Goal: Task Accomplishment & Management: Manage account settings

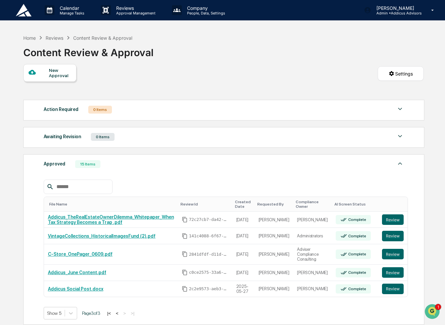
click at [28, 11] on img at bounding box center [24, 10] width 16 height 12
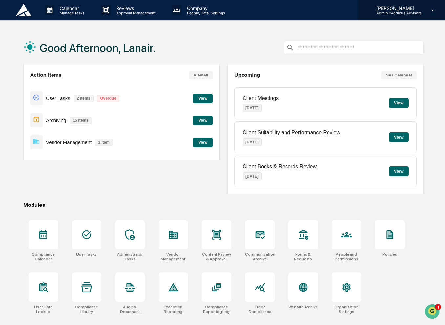
click at [405, 10] on p "[PERSON_NAME]" at bounding box center [396, 8] width 50 height 6
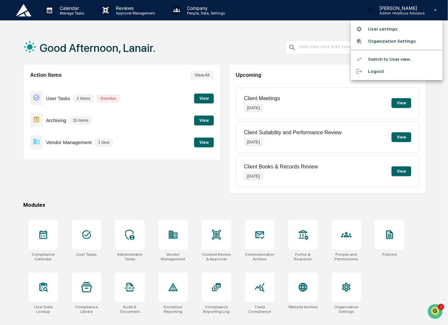
click at [202, 14] on div at bounding box center [224, 162] width 448 height 325
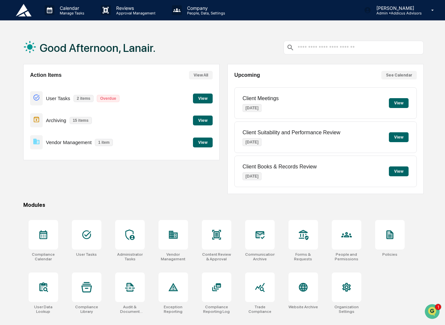
click at [202, 14] on p "People, Data, Settings" at bounding box center [205, 13] width 47 height 5
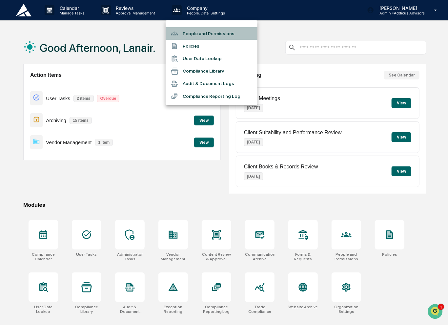
click at [208, 36] on li "People and Permissions" at bounding box center [212, 33] width 92 height 12
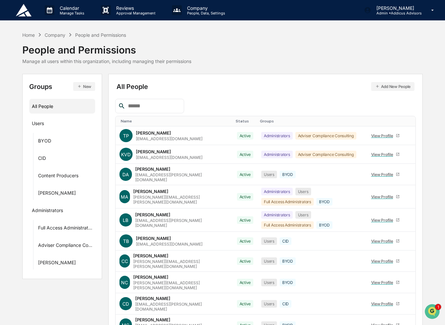
click at [175, 107] on input "text" at bounding box center [153, 106] width 56 height 9
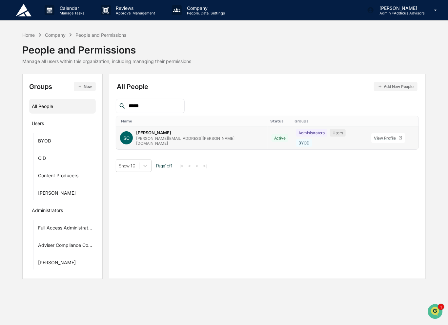
type input "*****"
click at [413, 139] on icon at bounding box center [413, 139] width 0 height 0
click at [393, 147] on div "Groups & Permissions" at bounding box center [380, 147] width 54 height 8
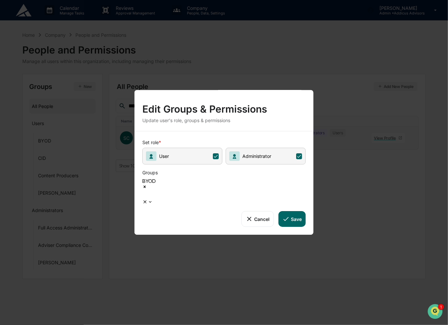
click at [153, 199] on icon at bounding box center [150, 201] width 5 height 5
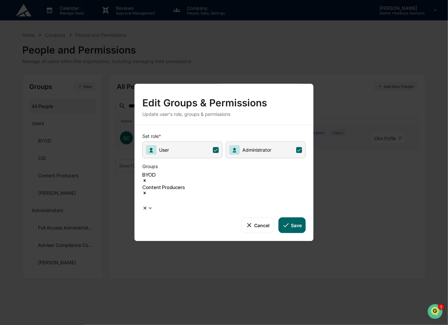
click at [146, 192] on icon "Remove Content Producers" at bounding box center [145, 193] width 2 height 2
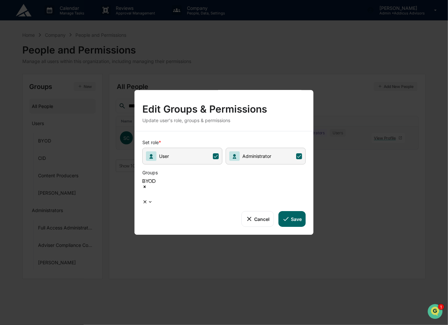
click at [261, 211] on button "Cancel" at bounding box center [257, 219] width 32 height 16
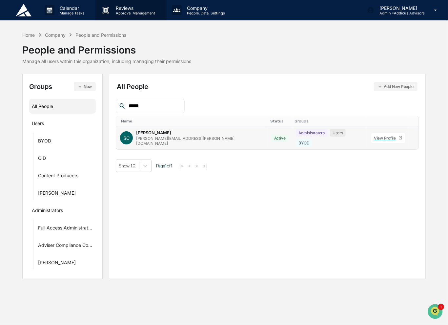
click at [135, 13] on p "Approval Management" at bounding box center [135, 13] width 48 height 5
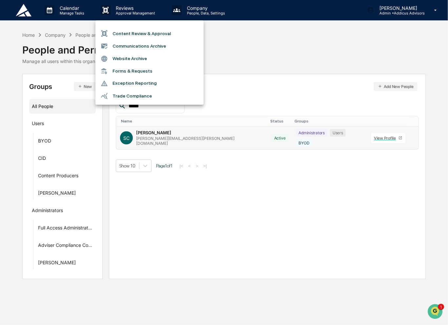
click at [310, 48] on div at bounding box center [224, 162] width 448 height 325
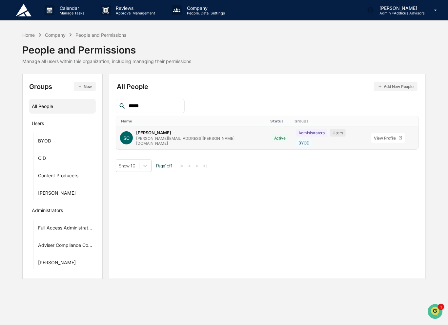
click at [26, 13] on img at bounding box center [24, 10] width 16 height 12
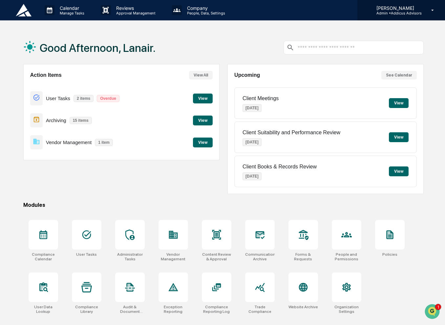
click at [408, 10] on p "[PERSON_NAME]" at bounding box center [396, 8] width 50 height 6
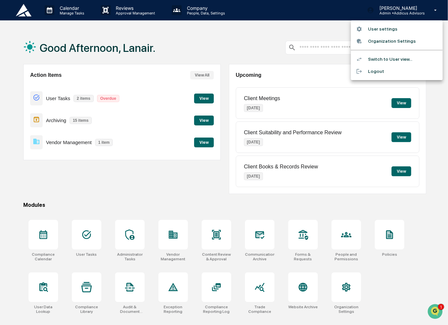
click at [221, 42] on div at bounding box center [224, 162] width 448 height 325
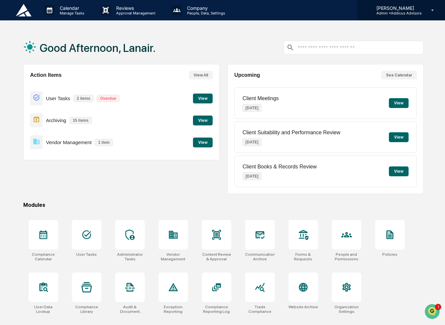
click at [397, 9] on p "[PERSON_NAME]" at bounding box center [396, 8] width 50 height 6
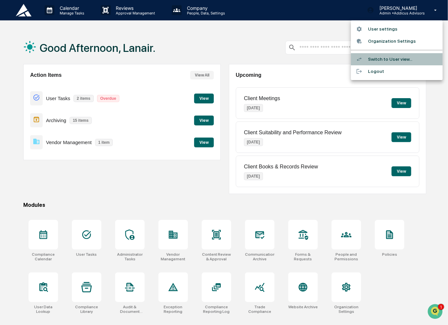
click at [396, 58] on li "Switch to User view..." at bounding box center [397, 59] width 92 height 12
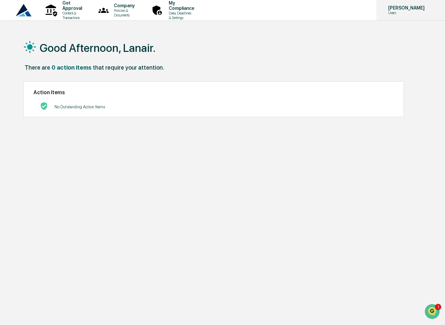
click at [405, 17] on div "Lanair Baker Users" at bounding box center [410, 10] width 69 height 20
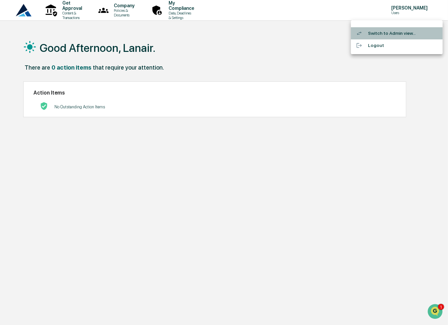
click at [407, 31] on li "Switch to Admin view..." at bounding box center [397, 33] width 92 height 12
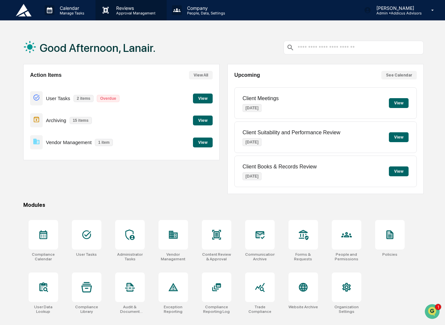
click at [129, 13] on p "Approval Management" at bounding box center [135, 13] width 48 height 5
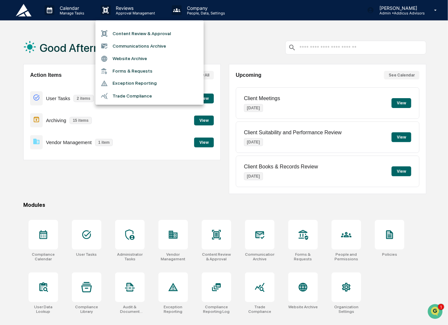
click at [136, 34] on li "Content Review & Approval" at bounding box center [149, 33] width 108 height 12
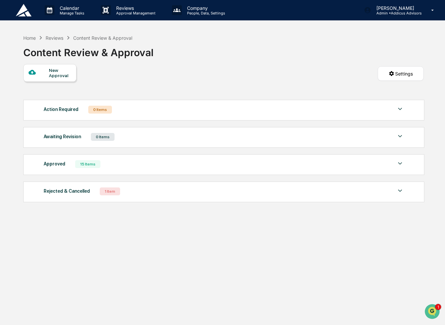
click at [82, 195] on div "Rejected & Cancelled" at bounding box center [67, 191] width 46 height 9
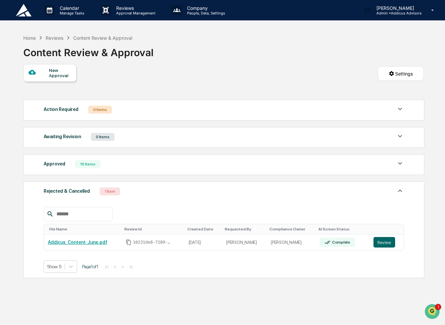
click at [82, 195] on div "Rejected & Cancelled" at bounding box center [67, 191] width 46 height 9
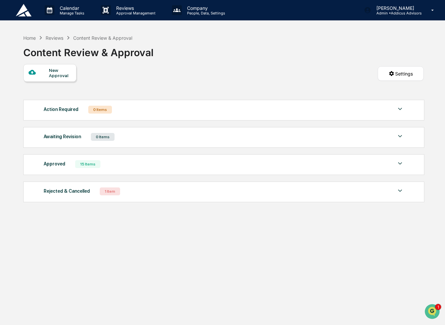
click at [55, 73] on div "New Approval" at bounding box center [60, 73] width 22 height 10
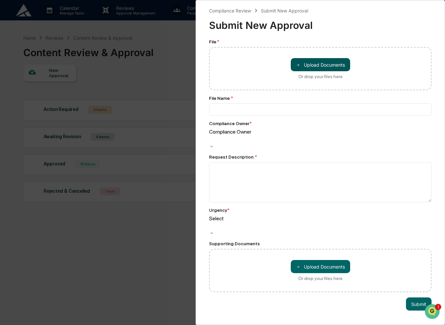
click at [303, 69] on button "＋ Upload Documents" at bounding box center [320, 64] width 59 height 13
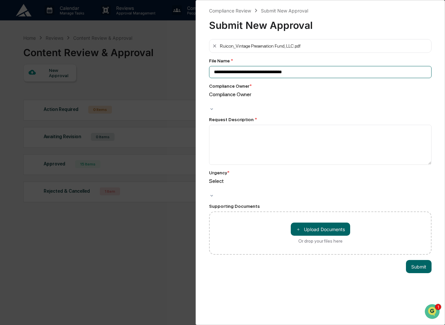
click at [295, 72] on input "**********" at bounding box center [320, 72] width 222 height 12
type input "**********"
click at [211, 98] on div at bounding box center [210, 102] width 1 height 8
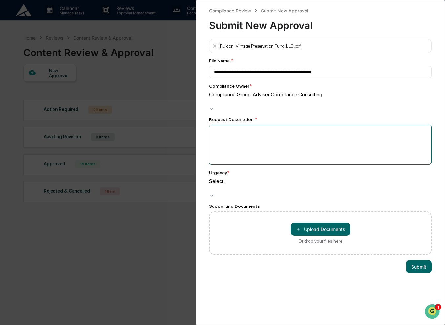
click at [296, 129] on textarea at bounding box center [320, 145] width 222 height 40
type textarea "**********"
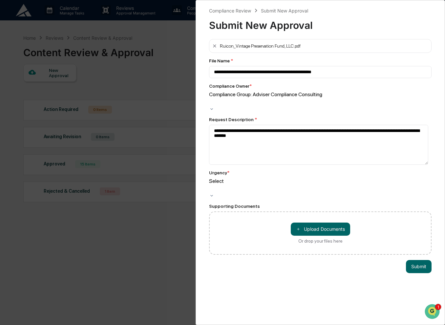
click at [211, 106] on div at bounding box center [210, 102] width 1 height 8
click at [413, 260] on button "Submit" at bounding box center [419, 266] width 26 height 13
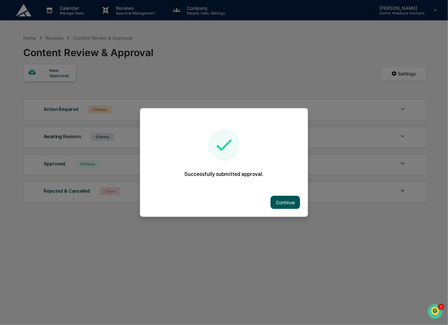
click at [286, 204] on button "Continue" at bounding box center [286, 202] width 30 height 13
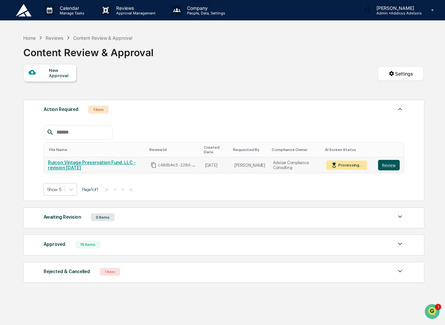
click at [392, 161] on button "Review" at bounding box center [389, 165] width 22 height 10
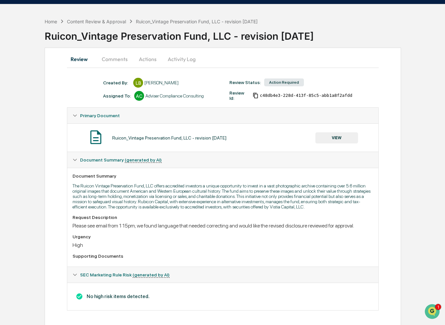
scroll to position [21, 0]
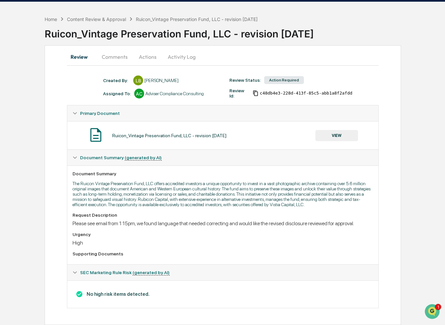
click at [120, 60] on button "Comments" at bounding box center [114, 57] width 36 height 16
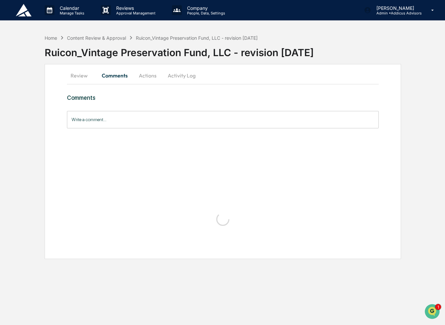
scroll to position [0, 0]
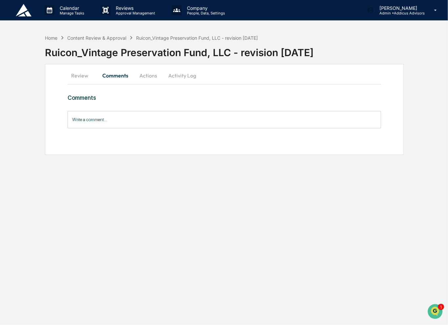
click at [139, 118] on input "Write a comment..." at bounding box center [224, 119] width 313 height 17
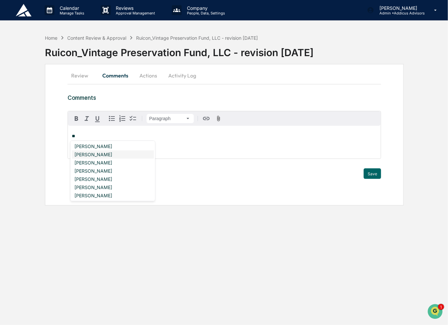
click at [110, 154] on div "[PERSON_NAME]" at bounding box center [113, 154] width 82 height 8
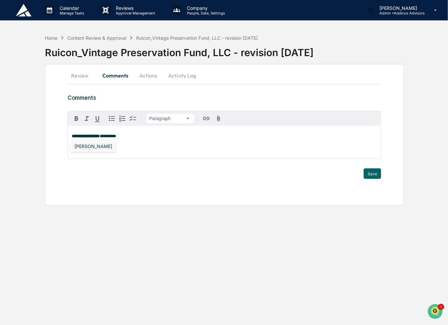
click at [97, 147] on div "[PERSON_NAME]" at bounding box center [93, 146] width 43 height 8
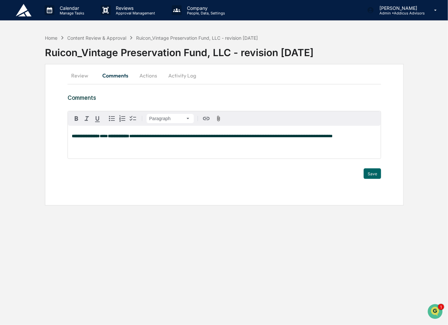
click at [362, 138] on p "**********" at bounding box center [224, 136] width 305 height 5
click at [87, 147] on div "Sarah Cory" at bounding box center [93, 146] width 43 height 8
click at [371, 171] on button "Save" at bounding box center [372, 173] width 17 height 10
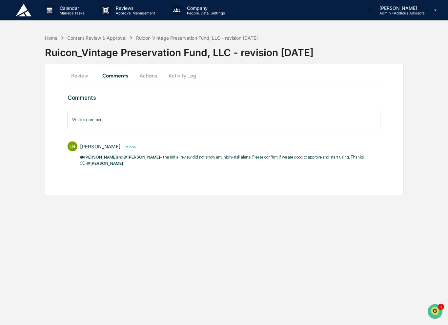
click at [77, 76] on button "Review" at bounding box center [83, 76] width 30 height 16
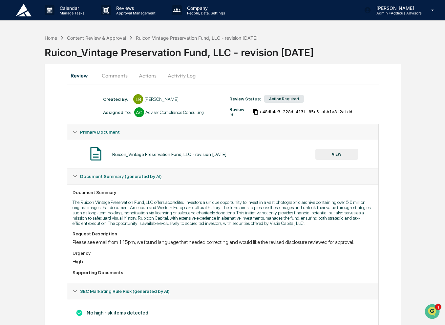
click at [110, 77] on button "Comments" at bounding box center [114, 76] width 36 height 16
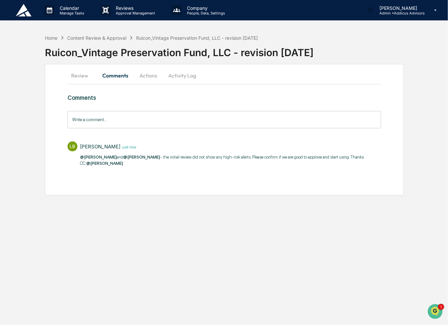
click at [150, 75] on button "Actions" at bounding box center [148, 76] width 30 height 16
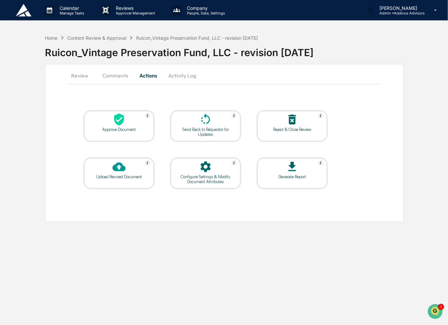
click at [211, 182] on div "Configure Settings & Modify Document Attributes" at bounding box center [205, 179] width 59 height 10
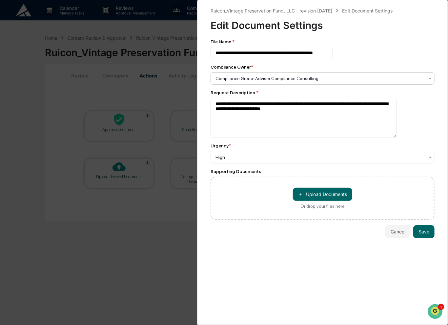
click at [245, 81] on div at bounding box center [319, 78] width 209 height 7
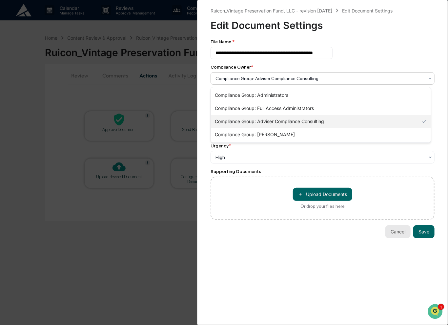
click at [394, 238] on button "Cancel" at bounding box center [397, 231] width 25 height 13
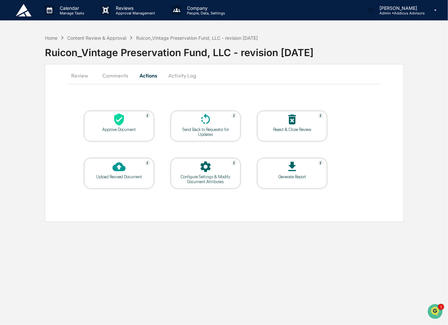
click at [205, 128] on div "Send Back to Requestor for Updates" at bounding box center [205, 132] width 59 height 10
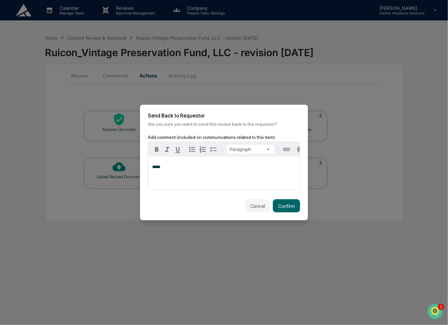
click at [164, 168] on p "*****" at bounding box center [224, 167] width 144 height 5
click at [251, 212] on button "Cancel" at bounding box center [257, 205] width 25 height 13
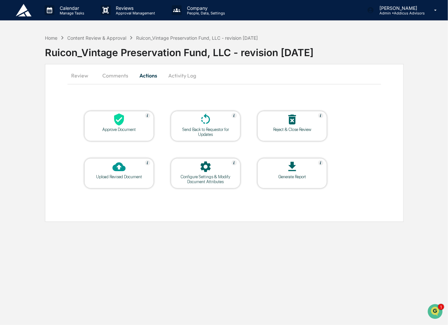
click at [180, 78] on button "Activity Log" at bounding box center [182, 76] width 38 height 16
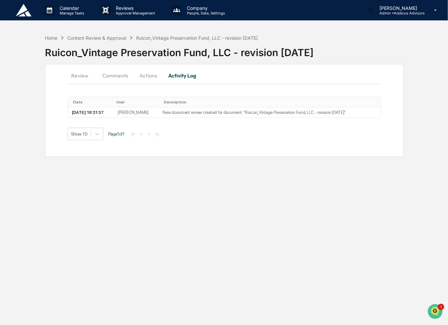
click at [150, 78] on button "Actions" at bounding box center [148, 76] width 30 height 16
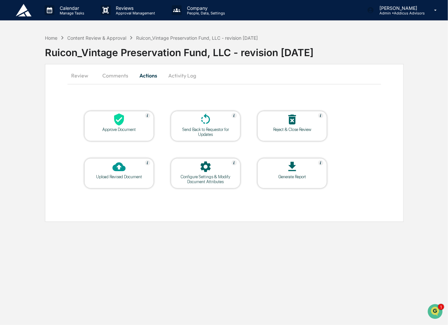
click at [297, 174] on div "Generate Report" at bounding box center [292, 176] width 59 height 5
click at [50, 39] on div "Home" at bounding box center [51, 38] width 12 height 6
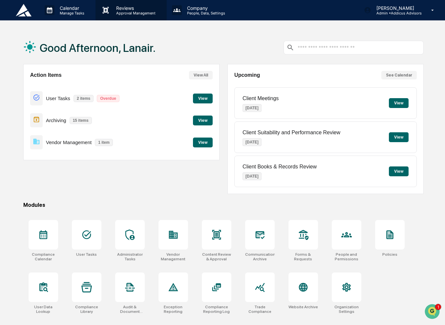
click at [132, 13] on p "Approval Management" at bounding box center [135, 13] width 48 height 5
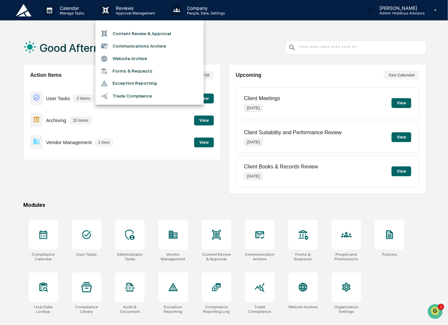
click at [138, 33] on li "Content Review & Approval" at bounding box center [149, 33] width 108 height 12
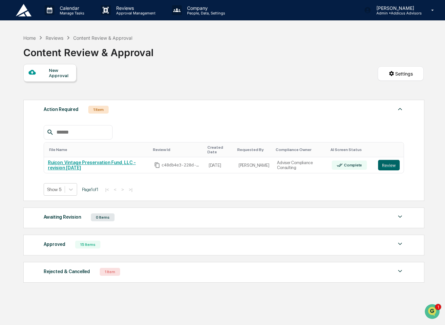
click at [154, 240] on div "Approved 15 Items" at bounding box center [224, 244] width 360 height 9
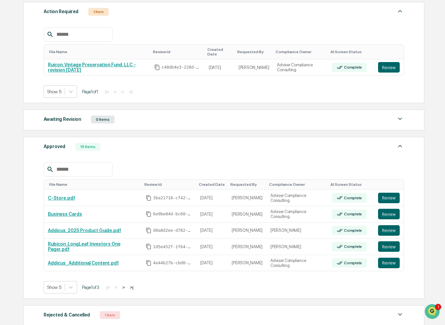
scroll to position [138, 0]
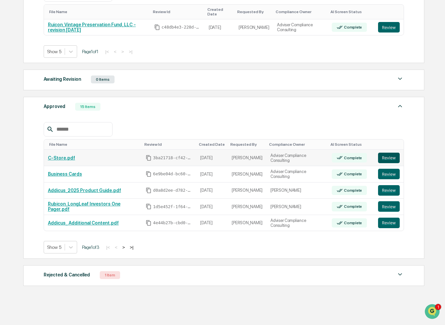
click at [390, 157] on button "Review" at bounding box center [389, 157] width 22 height 10
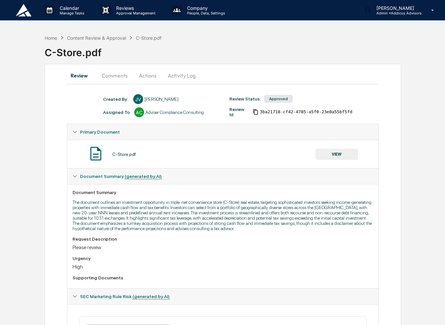
click at [119, 76] on button "Comments" at bounding box center [114, 76] width 36 height 16
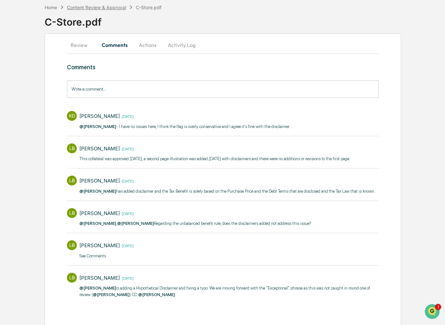
click at [118, 8] on div "Content Review & Approval" at bounding box center [96, 8] width 59 height 6
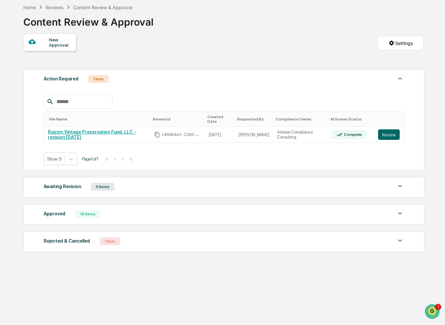
click at [169, 204] on div "Approved 15 Items File Name Review Id Created Date Requested By Compliance Owne…" at bounding box center [223, 214] width 401 height 21
click at [168, 209] on div "Approved 15 Items" at bounding box center [224, 213] width 360 height 9
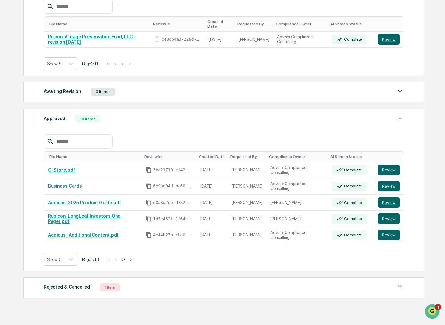
scroll to position [138, 0]
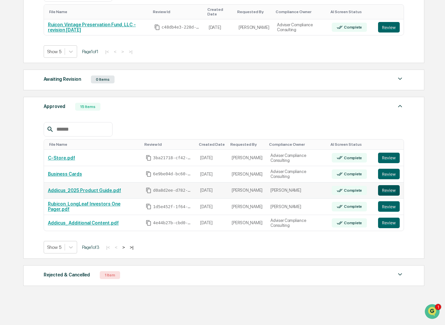
click at [393, 188] on button "Review" at bounding box center [389, 190] width 22 height 10
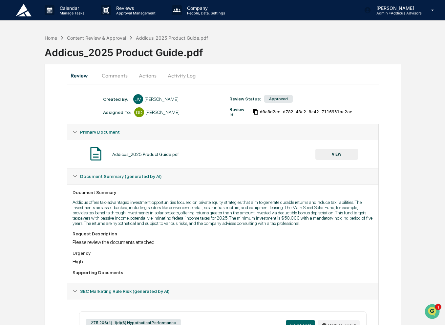
click at [107, 76] on button "Comments" at bounding box center [114, 76] width 36 height 16
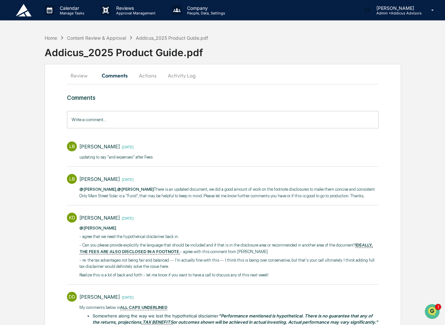
click at [178, 72] on button "Activity Log" at bounding box center [181, 76] width 38 height 16
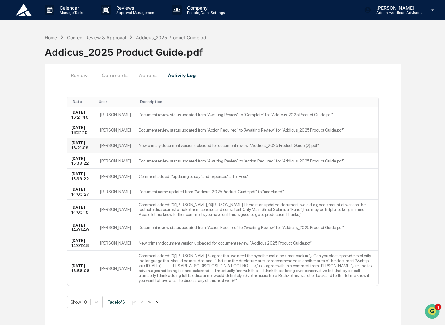
scroll to position [31, 0]
click at [161, 304] on button ">|" at bounding box center [157, 302] width 8 height 6
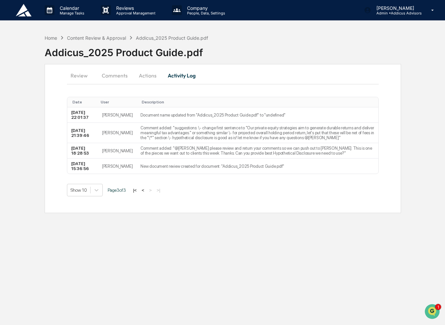
scroll to position [0, 0]
click at [143, 190] on button "<" at bounding box center [143, 190] width 7 height 6
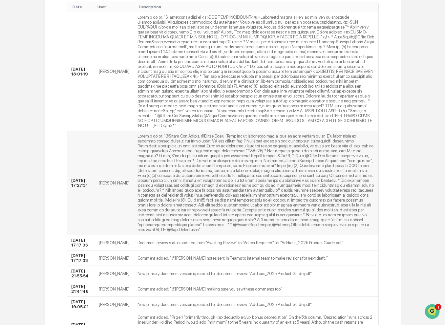
scroll to position [191, 0]
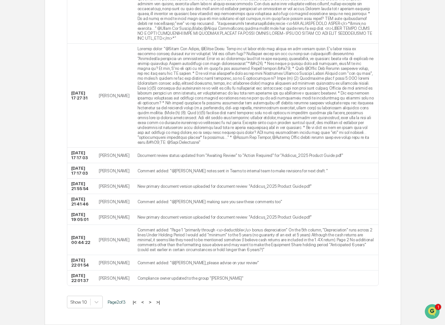
click at [146, 302] on button "<" at bounding box center [142, 302] width 7 height 6
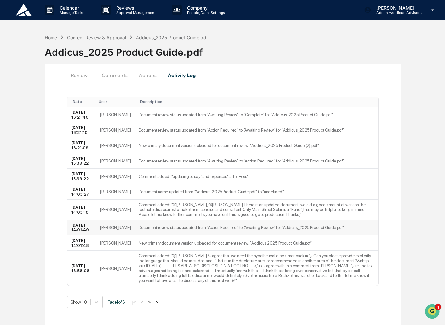
scroll to position [0, 0]
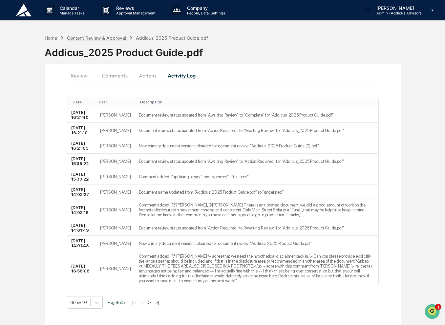
click at [79, 38] on div "Content Review & Approval" at bounding box center [96, 38] width 59 height 6
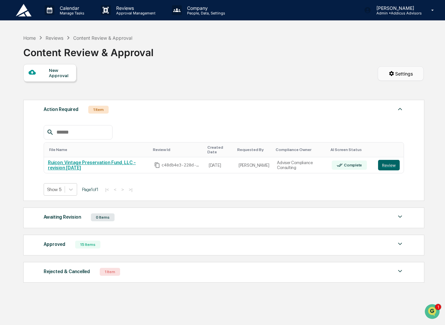
click at [396, 78] on html "Calendar Manage Tasks Reviews Approval Management Company People, Data, Setting…" at bounding box center [222, 162] width 445 height 325
click at [250, 63] on html "Calendar Manage Tasks Reviews Approval Management Company People, Data, Setting…" at bounding box center [224, 162] width 448 height 325
click at [387, 162] on button "Review" at bounding box center [389, 165] width 22 height 10
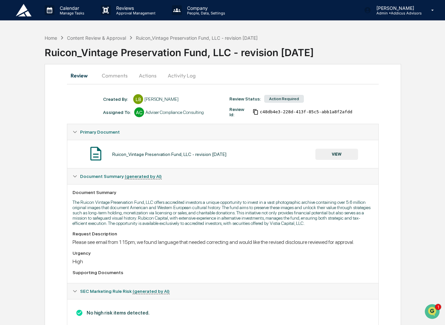
click at [115, 76] on button "Comments" at bounding box center [114, 76] width 36 height 16
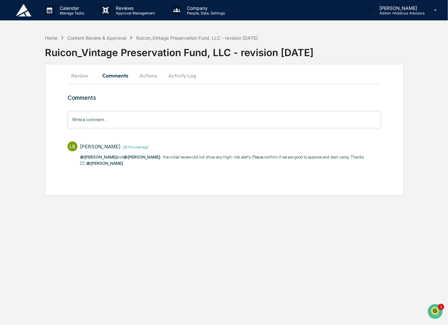
click at [156, 124] on input "Write a comment..." at bounding box center [224, 119] width 313 height 17
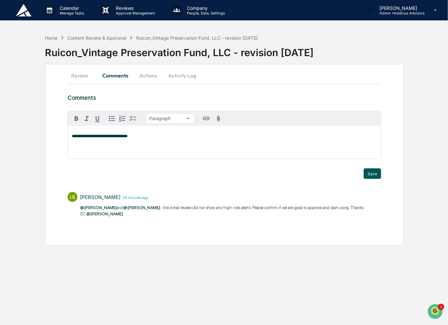
click at [371, 172] on button "Save" at bounding box center [372, 173] width 17 height 10
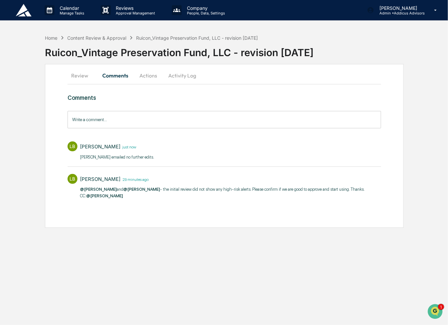
click at [93, 41] on div "Home Content Review & Approval Ruicon_Vintage Preservation Fund, LLC - revision…" at bounding box center [151, 37] width 213 height 7
click at [90, 38] on div "Content Review & Approval" at bounding box center [96, 38] width 59 height 6
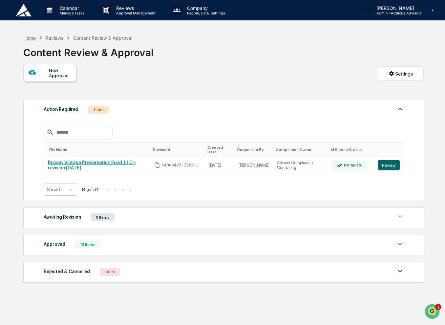
click at [34, 37] on div "Home" at bounding box center [29, 38] width 12 height 6
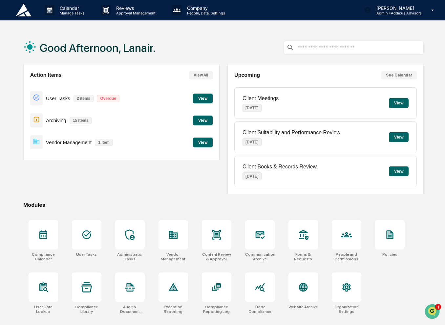
click at [200, 142] on button "View" at bounding box center [203, 142] width 20 height 10
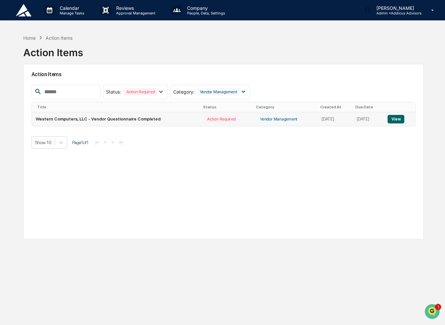
click at [397, 119] on button "View" at bounding box center [395, 119] width 17 height 9
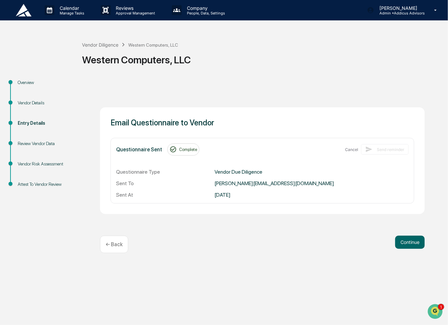
click at [115, 245] on p "← Back" at bounding box center [114, 244] width 17 height 6
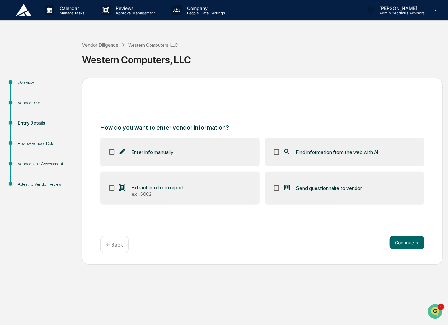
click at [95, 47] on div "Vendor Diligence" at bounding box center [100, 45] width 36 height 6
